Goal: Book appointment/travel/reservation

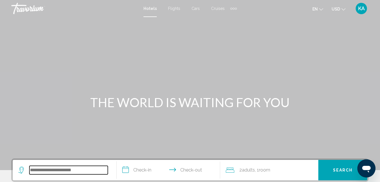
click at [44, 171] on input "Search widget" at bounding box center [68, 170] width 78 height 8
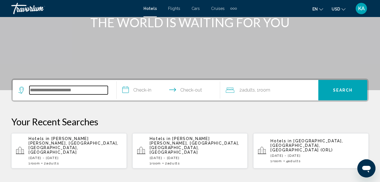
scroll to position [140, 0]
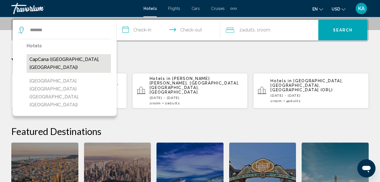
click at [56, 55] on button "CapCana ([GEOGRAPHIC_DATA], [GEOGRAPHIC_DATA])" at bounding box center [69, 63] width 84 height 19
type input "**********"
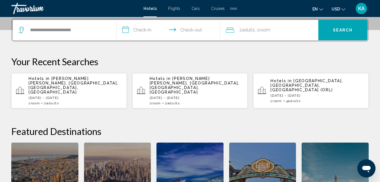
click at [124, 27] on input "**********" at bounding box center [170, 31] width 106 height 22
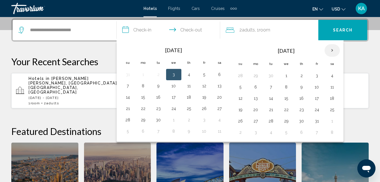
click at [334, 51] on th "Next month" at bounding box center [332, 50] width 15 height 12
click at [331, 109] on button "22" at bounding box center [332, 110] width 9 height 8
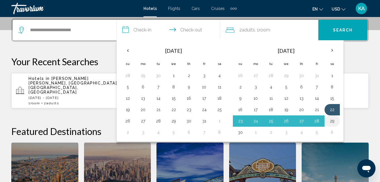
click at [332, 119] on button "29" at bounding box center [332, 121] width 9 height 8
type input "**********"
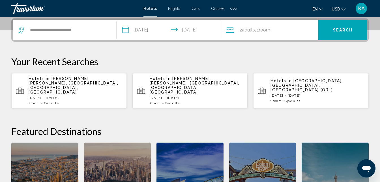
click at [341, 29] on span "Search" at bounding box center [343, 30] width 20 height 5
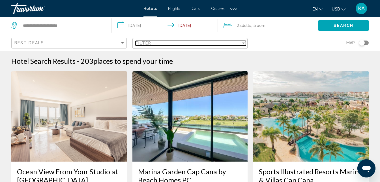
click at [244, 42] on div "Filter" at bounding box center [243, 42] width 3 height 1
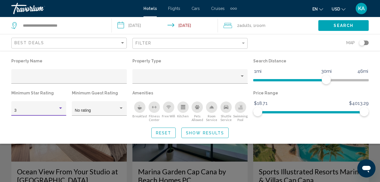
click at [61, 108] on div "Hotel Filters" at bounding box center [60, 107] width 3 height 1
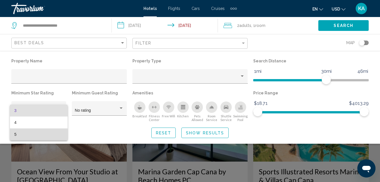
click at [22, 135] on span "5" at bounding box center [38, 134] width 49 height 12
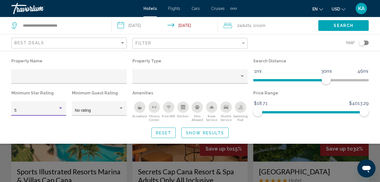
click at [197, 135] on span "Show Results" at bounding box center [205, 133] width 38 height 5
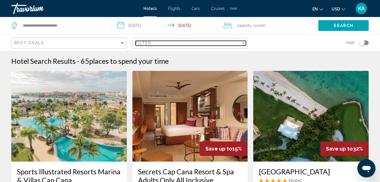
click at [243, 43] on div "Filter" at bounding box center [243, 42] width 3 height 1
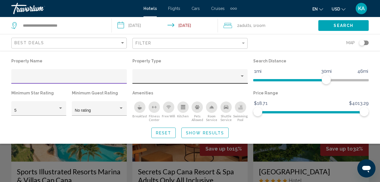
click at [242, 76] on div "Property type" at bounding box center [242, 75] width 3 height 1
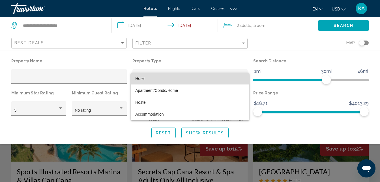
click at [177, 76] on span "Hotel" at bounding box center [190, 79] width 110 height 12
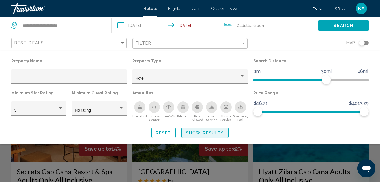
click at [201, 131] on span "Show Results" at bounding box center [205, 133] width 38 height 5
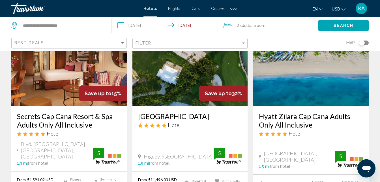
scroll to position [60, 0]
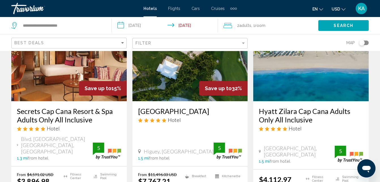
click at [366, 42] on div "Toggle map" at bounding box center [364, 43] width 10 height 5
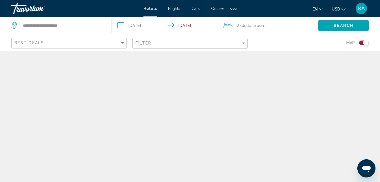
scroll to position [0, 0]
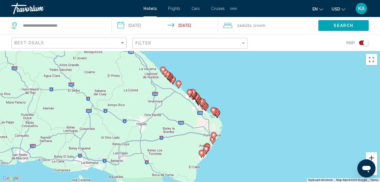
click at [375, 156] on button "Zoom in" at bounding box center [371, 157] width 11 height 11
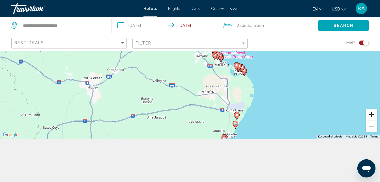
scroll to position [51, 0]
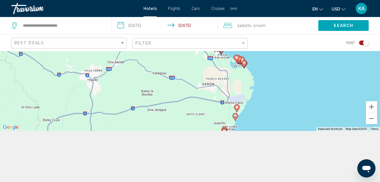
click at [237, 106] on image "Main content" at bounding box center [236, 106] width 3 height 3
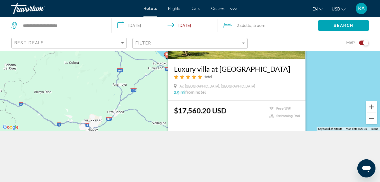
click at [351, 112] on div "To activate drag with keyboard, press Alt + Enter. Once in keyboard drag state,…" at bounding box center [190, 65] width 380 height 131
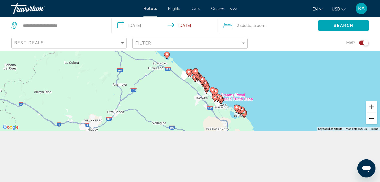
click at [371, 120] on button "Zoom out" at bounding box center [371, 118] width 11 height 11
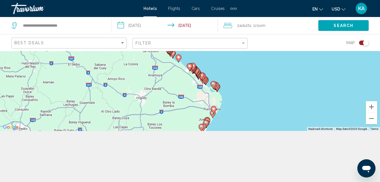
click at [213, 114] on gmp-advanced-marker "Main content" at bounding box center [214, 110] width 6 height 8
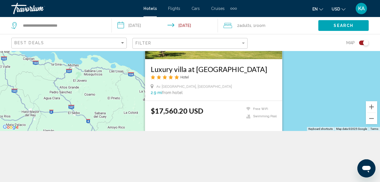
click at [326, 112] on div "To activate drag with keyboard, press Alt + Enter. Once in keyboard drag state,…" at bounding box center [190, 65] width 380 height 131
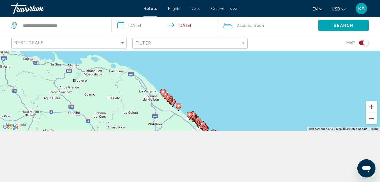
click at [344, 108] on div "To activate drag with keyboard, press Alt + Enter. Once in keyboard drag state,…" at bounding box center [190, 65] width 380 height 131
click at [370, 119] on button "Zoom out" at bounding box center [371, 118] width 11 height 11
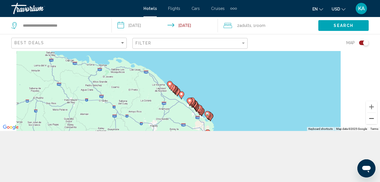
click at [370, 119] on button "Zoom out" at bounding box center [371, 118] width 11 height 11
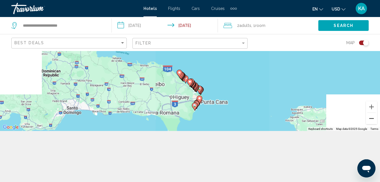
click at [370, 119] on button "Zoom out" at bounding box center [371, 118] width 11 height 11
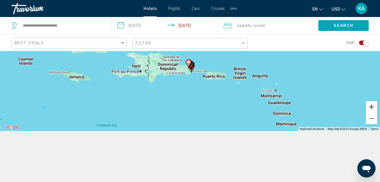
click at [371, 107] on button "Zoom in" at bounding box center [371, 106] width 11 height 11
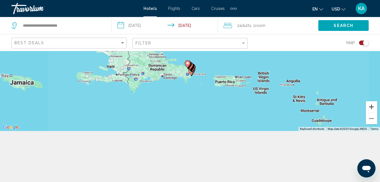
click at [371, 107] on button "Zoom in" at bounding box center [371, 106] width 11 height 11
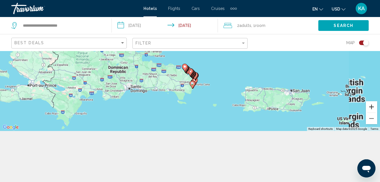
click at [371, 107] on button "Zoom in" at bounding box center [371, 106] width 11 height 11
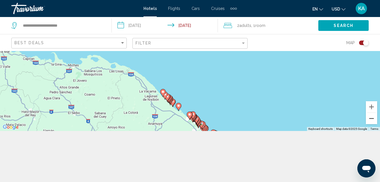
click at [370, 120] on button "Zoom out" at bounding box center [371, 118] width 11 height 11
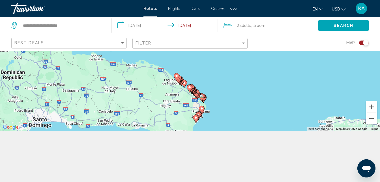
click at [195, 118] on image "Main content" at bounding box center [195, 117] width 3 height 3
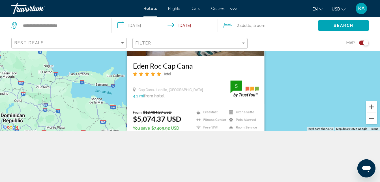
click at [336, 109] on div "To activate drag with keyboard, press Alt + Enter. Once in keyboard drag state,…" at bounding box center [190, 65] width 380 height 131
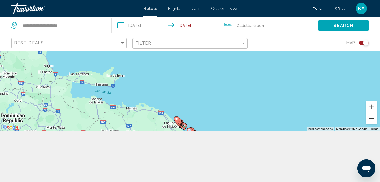
click at [374, 121] on button "Zoom out" at bounding box center [371, 118] width 11 height 11
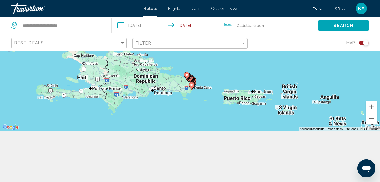
click at [186, 75] on image "Main content" at bounding box center [186, 74] width 3 height 3
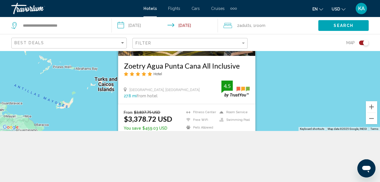
click at [366, 40] on div "Toggle map" at bounding box center [366, 43] width 6 height 6
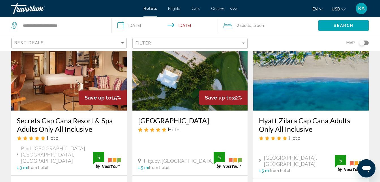
scroll to position [57, 0]
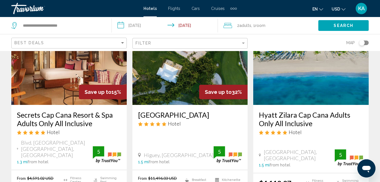
click at [122, 25] on input "**********" at bounding box center [166, 26] width 108 height 19
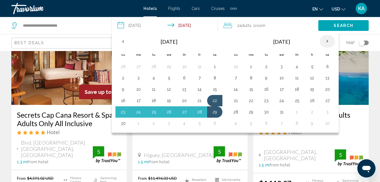
click at [328, 39] on th "Next month" at bounding box center [327, 41] width 15 height 12
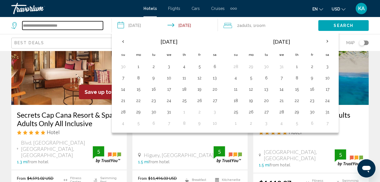
click at [87, 26] on input "**********" at bounding box center [62, 25] width 81 height 8
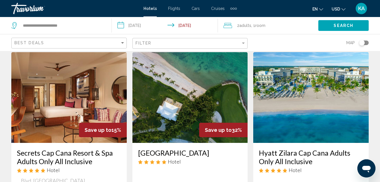
scroll to position [0, 0]
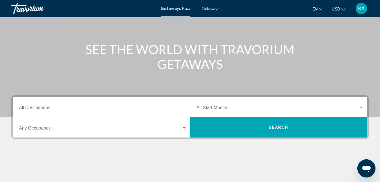
scroll to position [64, 0]
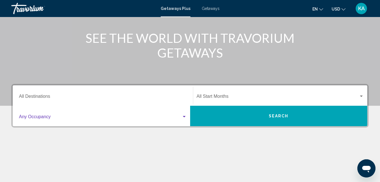
click at [184, 117] on div "Search widget" at bounding box center [184, 116] width 5 height 5
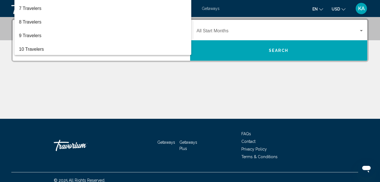
scroll to position [63, 0]
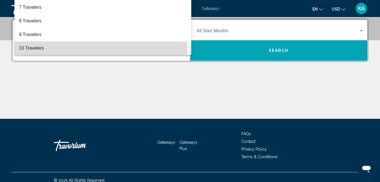
click at [36, 48] on span "10 Travelers" at bounding box center [103, 48] width 168 height 14
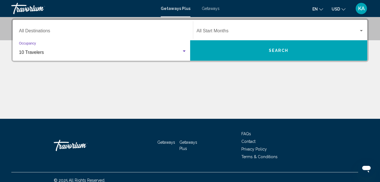
click at [252, 45] on button "Search" at bounding box center [279, 50] width 178 height 20
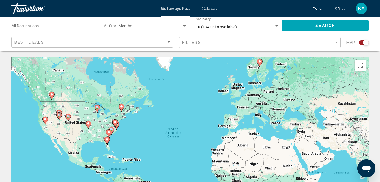
click at [106, 139] on image "Main content" at bounding box center [106, 139] width 3 height 3
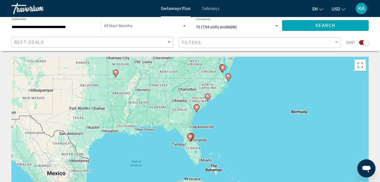
click at [190, 137] on image "Main content" at bounding box center [190, 136] width 3 height 3
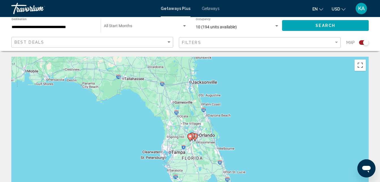
click at [190, 137] on image "Main content" at bounding box center [190, 136] width 3 height 3
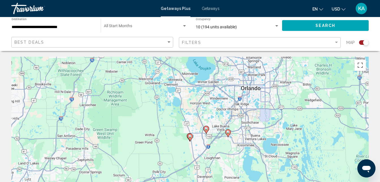
click at [207, 129] on image "Main content" at bounding box center [206, 128] width 3 height 3
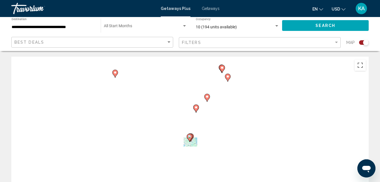
click at [207, 129] on div "To navigate, press the arrow keys. To activate drag with keyboard, press Alt + …" at bounding box center [190, 142] width 358 height 170
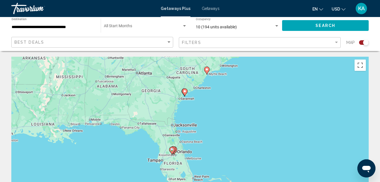
click at [174, 153] on gmp-advanced-marker "Main content" at bounding box center [172, 150] width 6 height 8
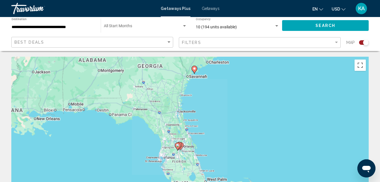
click at [174, 153] on div "To navigate, press the arrow keys. To activate drag with keyboard, press Alt + …" at bounding box center [190, 142] width 358 height 170
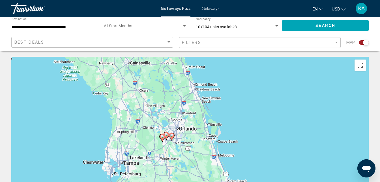
click at [242, 125] on div "To activate drag with keyboard, press Alt + Enter. Once in keyboard drag state,…" at bounding box center [190, 142] width 358 height 170
click at [165, 133] on gmp-advanced-marker "Main content" at bounding box center [163, 137] width 6 height 8
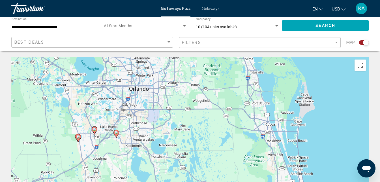
click at [94, 131] on image "Main content" at bounding box center [94, 128] width 3 height 3
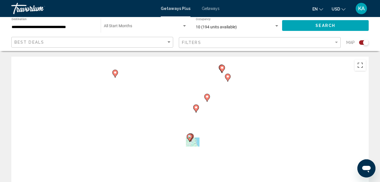
click at [94, 131] on div "To navigate, press the arrow keys. To activate drag with keyboard, press Alt + …" at bounding box center [190, 142] width 358 height 170
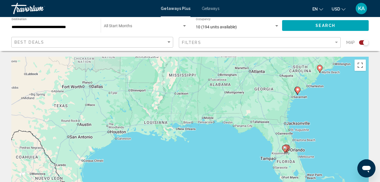
click at [285, 147] on image "Main content" at bounding box center [285, 147] width 3 height 3
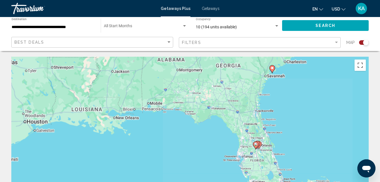
click at [285, 147] on div "To navigate, press the arrow keys. To activate drag with keyboard, press Alt + …" at bounding box center [190, 142] width 358 height 170
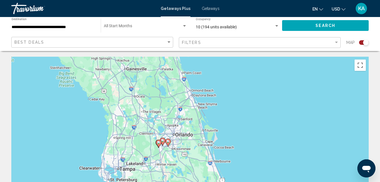
click at [157, 142] on icon "Main content" at bounding box center [158, 143] width 5 height 7
type input "**********"
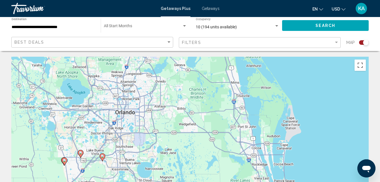
click at [65, 159] on image "Main content" at bounding box center [64, 160] width 3 height 3
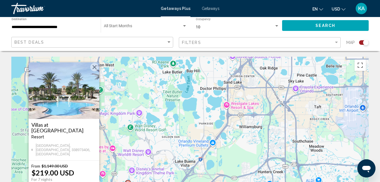
click at [57, 126] on h3 "Villas at Regal Palms" at bounding box center [63, 127] width 65 height 11
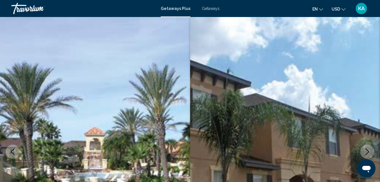
scroll to position [61, 0]
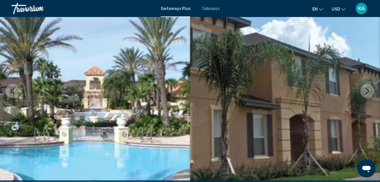
click at [369, 89] on icon "Next image" at bounding box center [367, 91] width 7 height 7
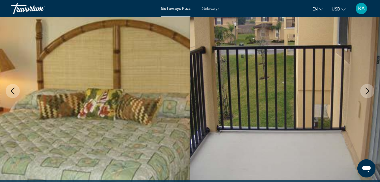
click at [369, 89] on icon "Next image" at bounding box center [367, 91] width 7 height 7
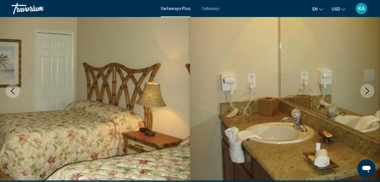
click at [369, 89] on icon "Next image" at bounding box center [367, 91] width 7 height 7
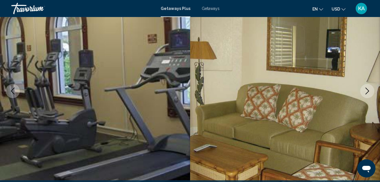
click at [369, 89] on icon "Next image" at bounding box center [367, 91] width 7 height 7
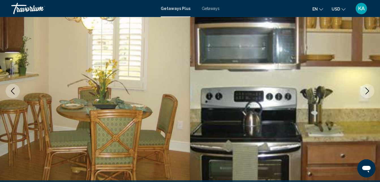
click at [369, 89] on icon "Next image" at bounding box center [367, 91] width 7 height 7
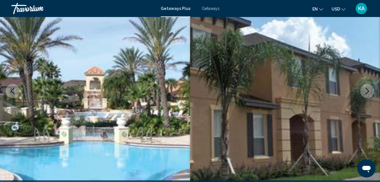
click at [369, 89] on icon "Next image" at bounding box center [367, 91] width 7 height 7
